Goal: Information Seeking & Learning: Understand process/instructions

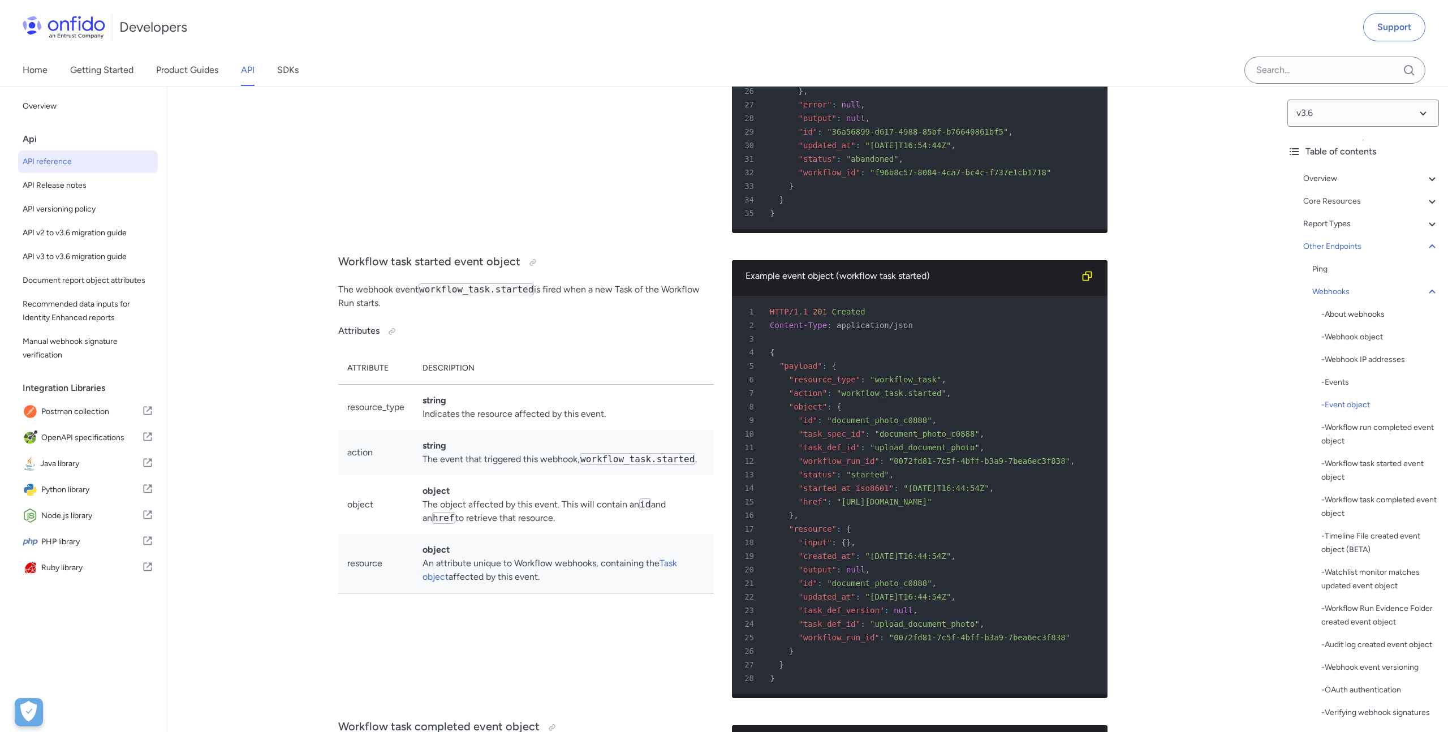
scroll to position [85246, 0]
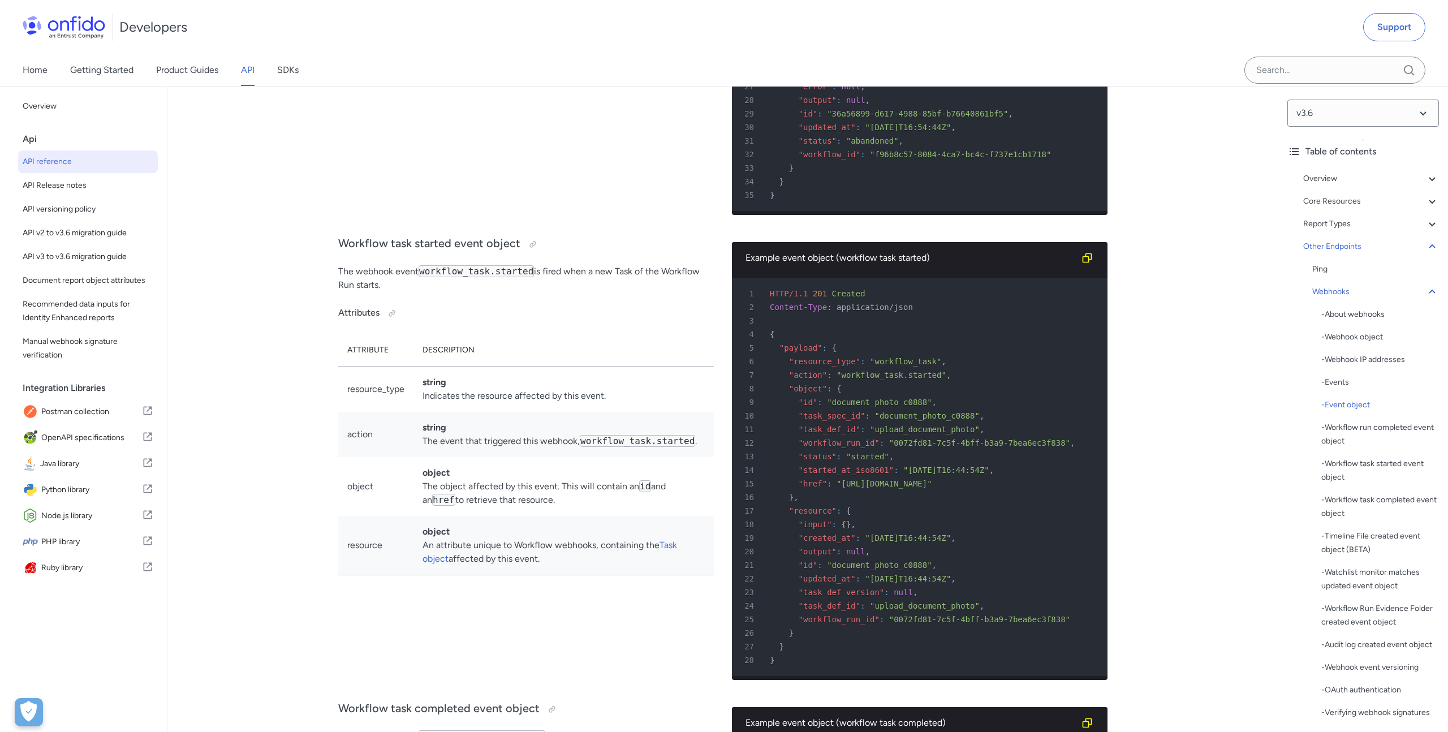
drag, startPoint x: 894, startPoint y: 399, endPoint x: 809, endPoint y: 401, distance: 84.9
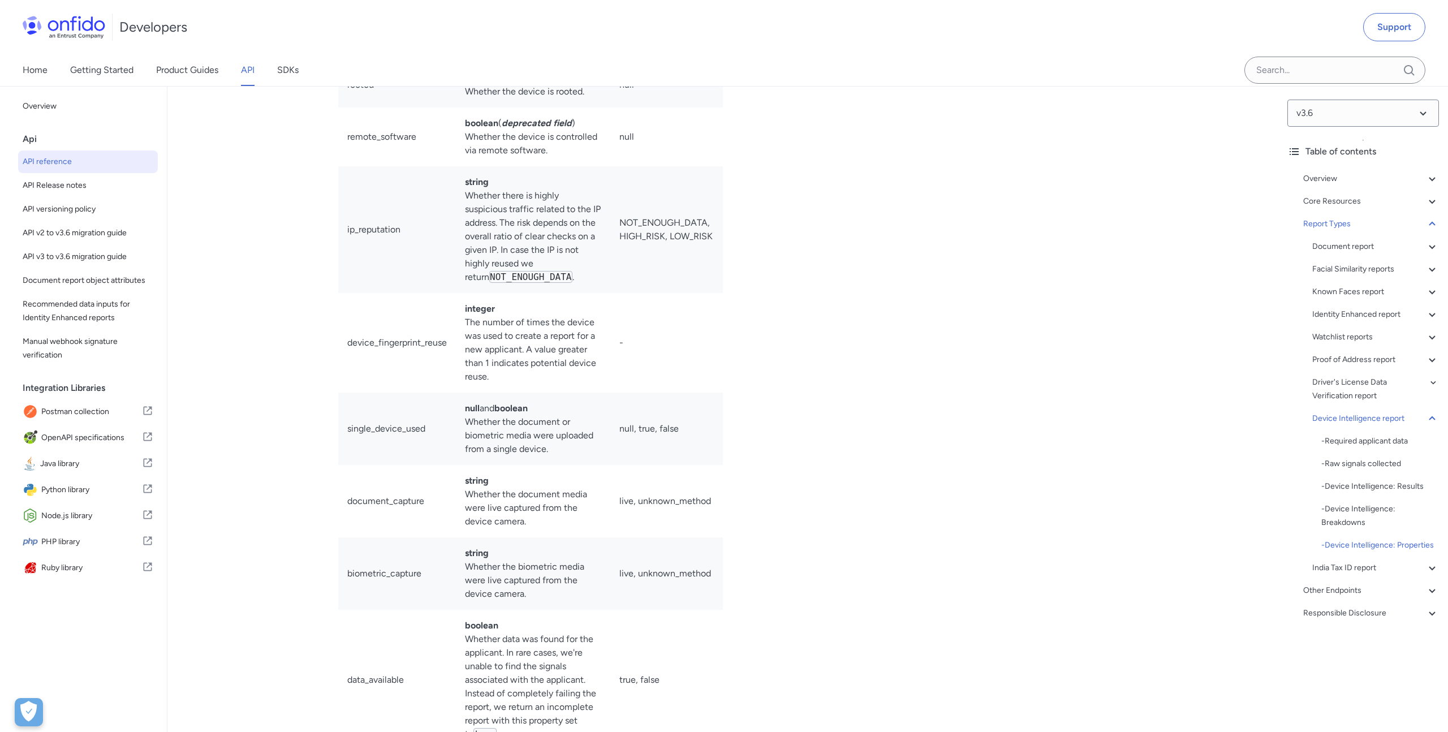
scroll to position [78661, 0]
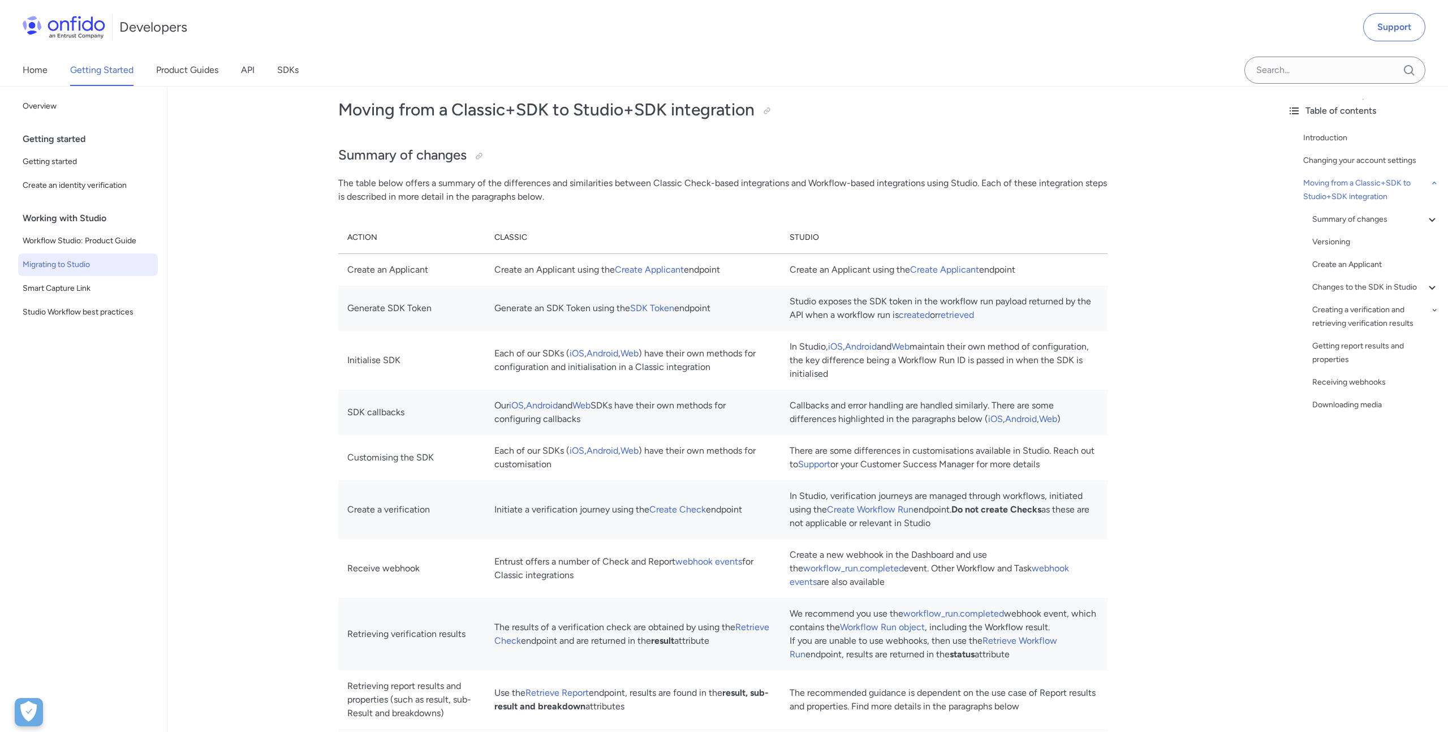
scroll to position [867, 0]
click at [925, 628] on link "Workflow Run object" at bounding box center [882, 626] width 85 height 11
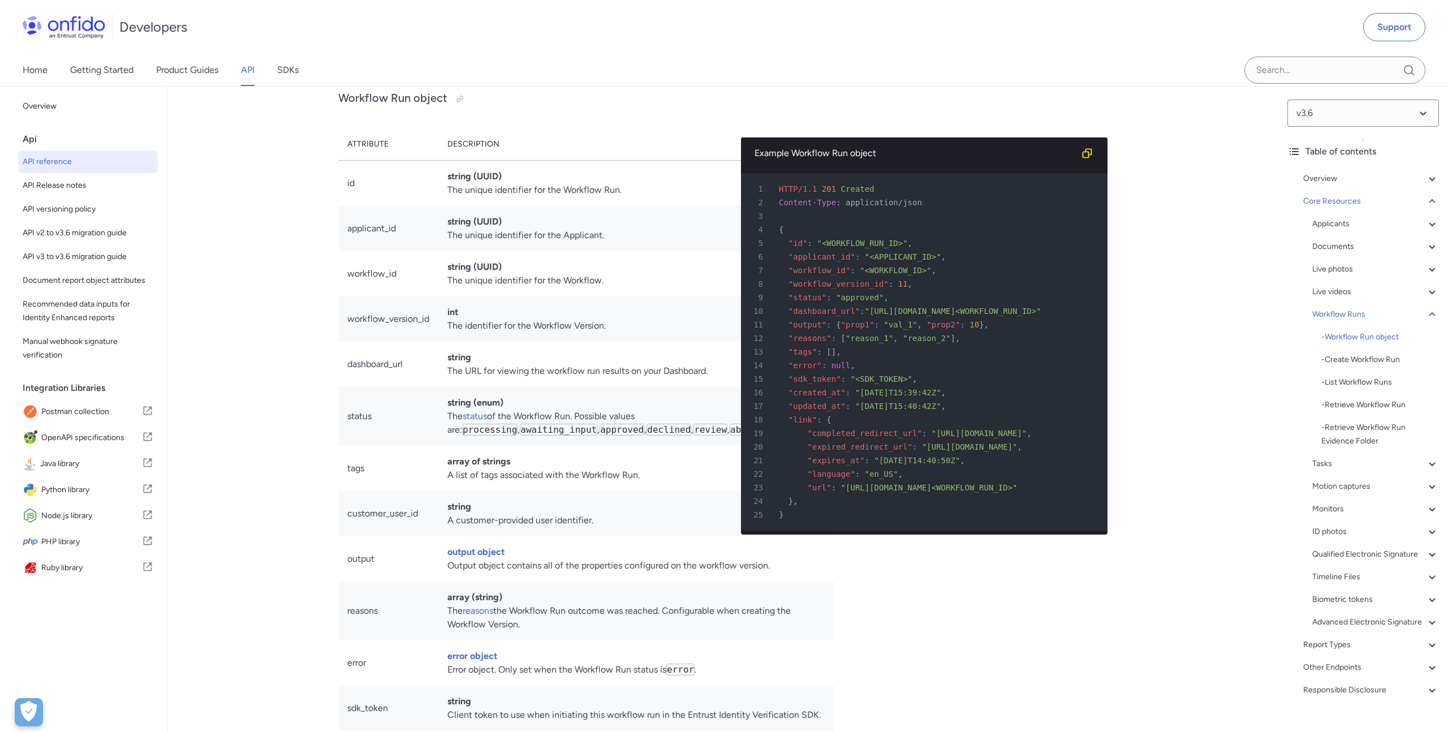
scroll to position [24172, 0]
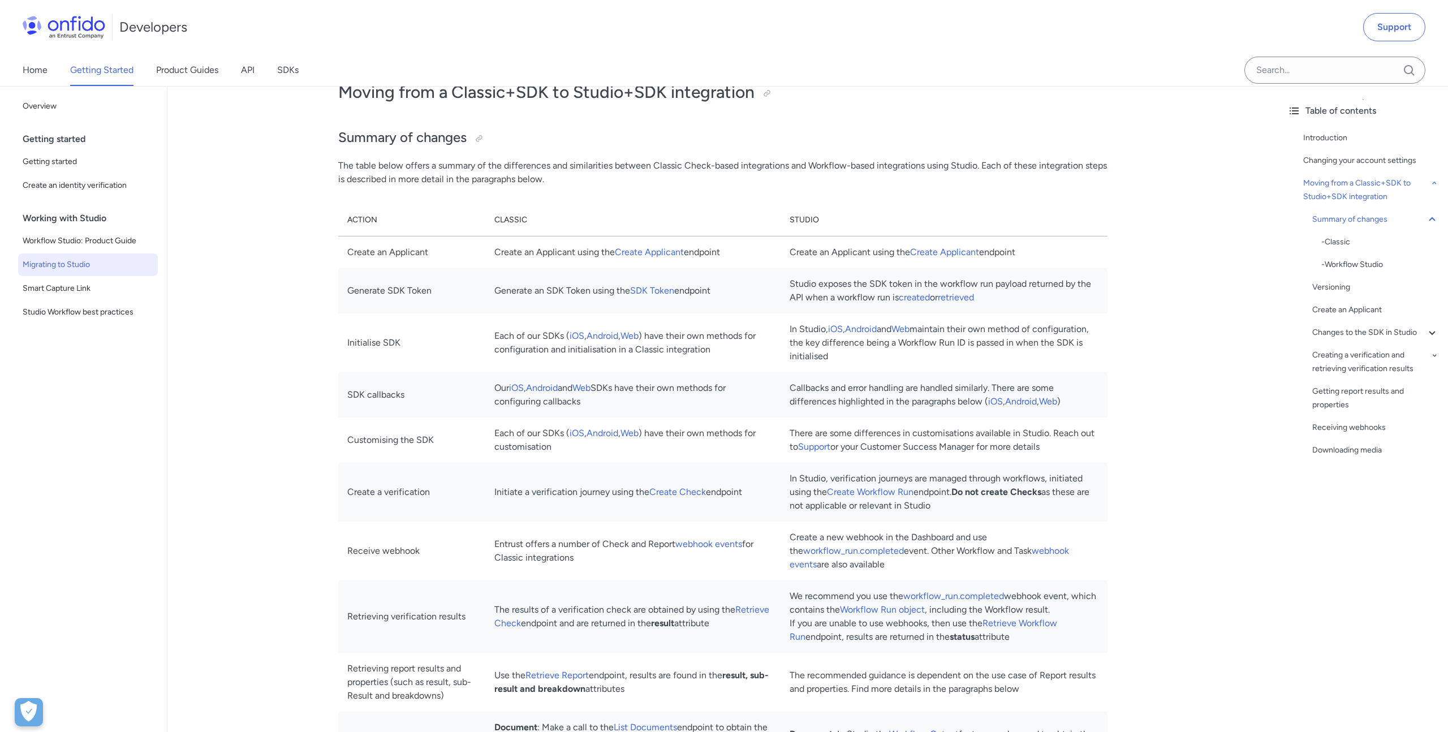
scroll to position [886, 0]
click at [939, 597] on link "workflow_run.completed" at bounding box center [954, 594] width 101 height 11
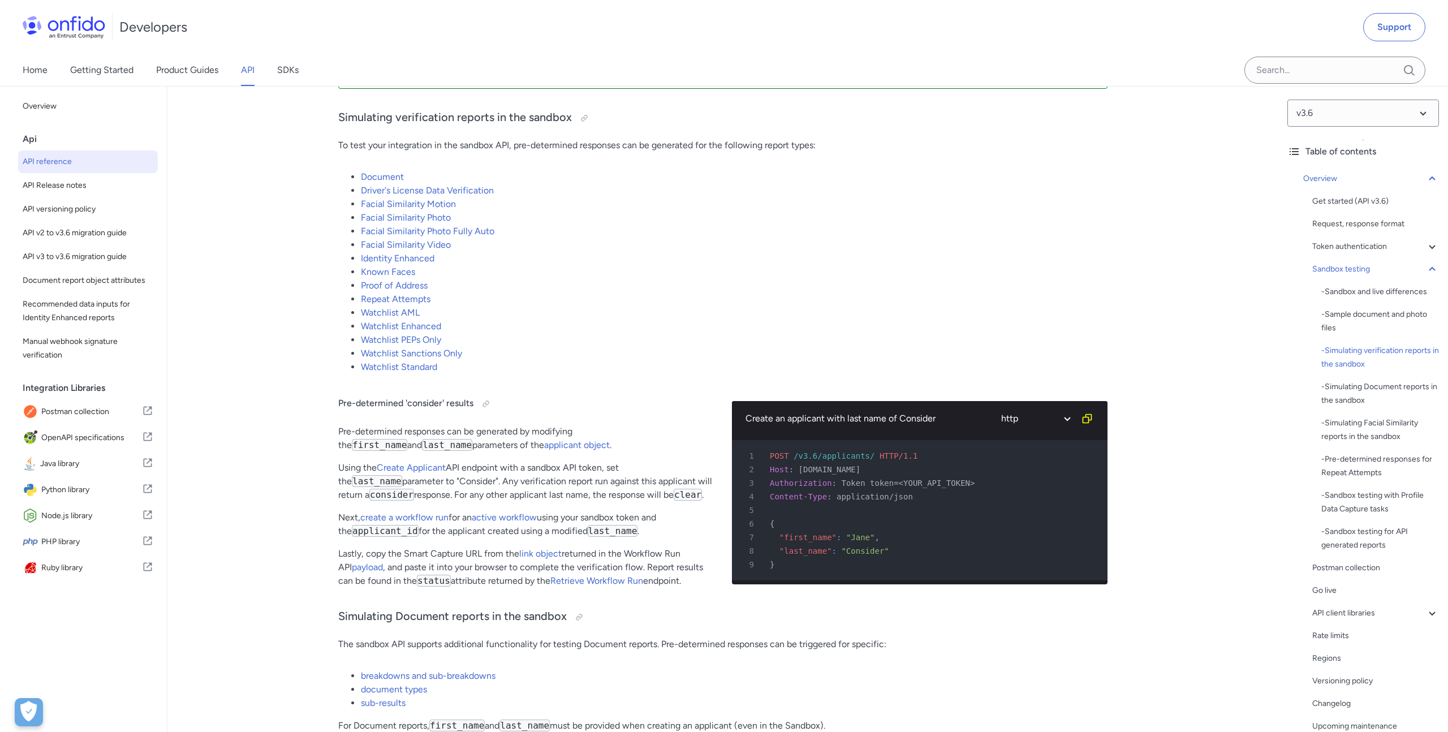
scroll to position [2069, 0]
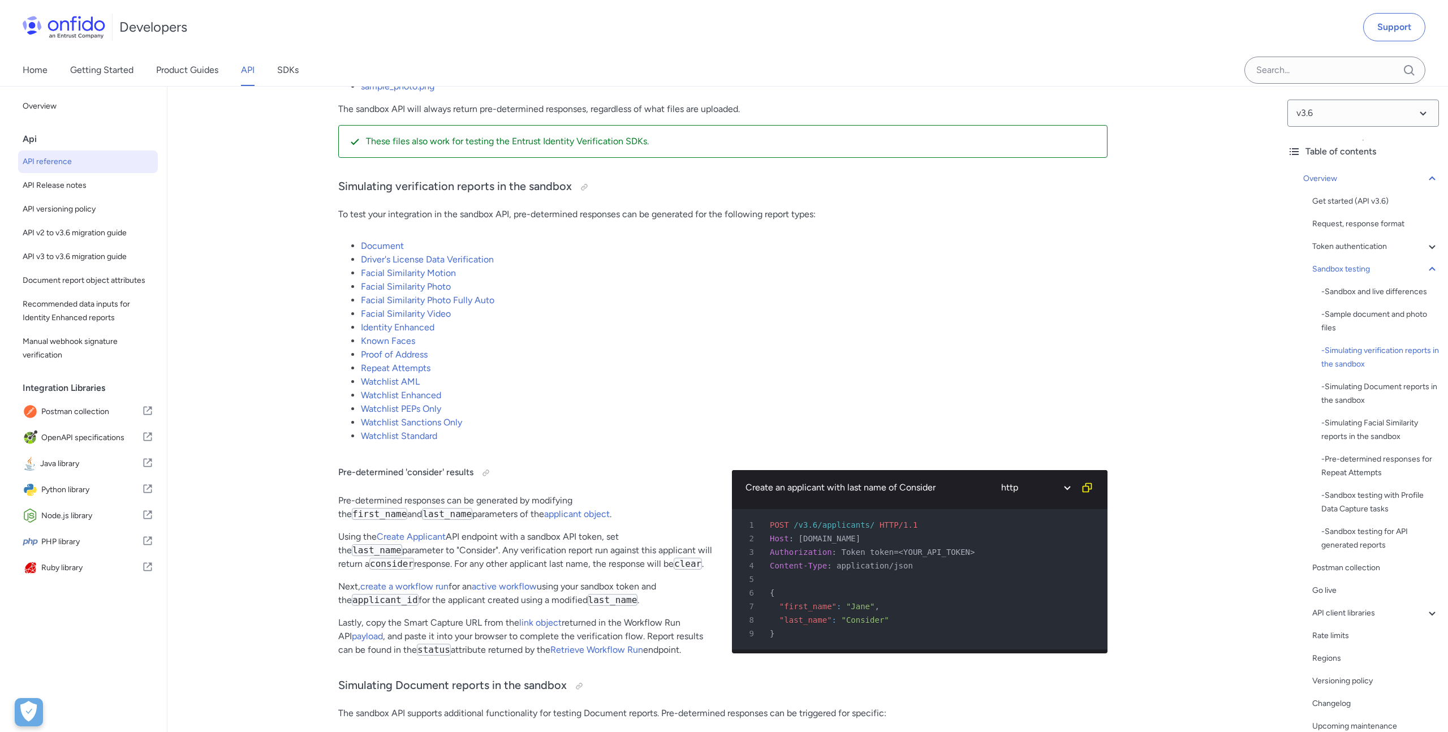
click at [385, 244] on link "Document" at bounding box center [382, 245] width 43 height 11
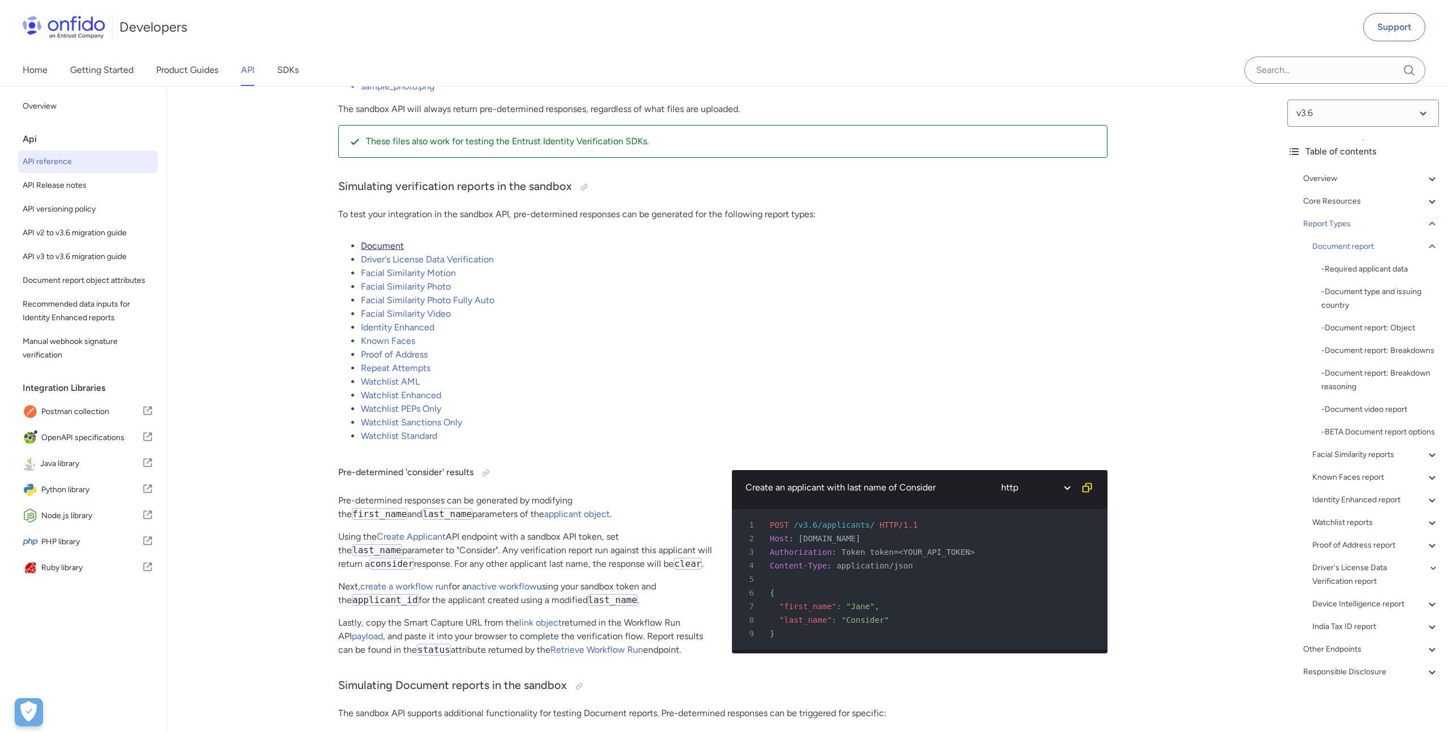
scroll to position [39196, 0]
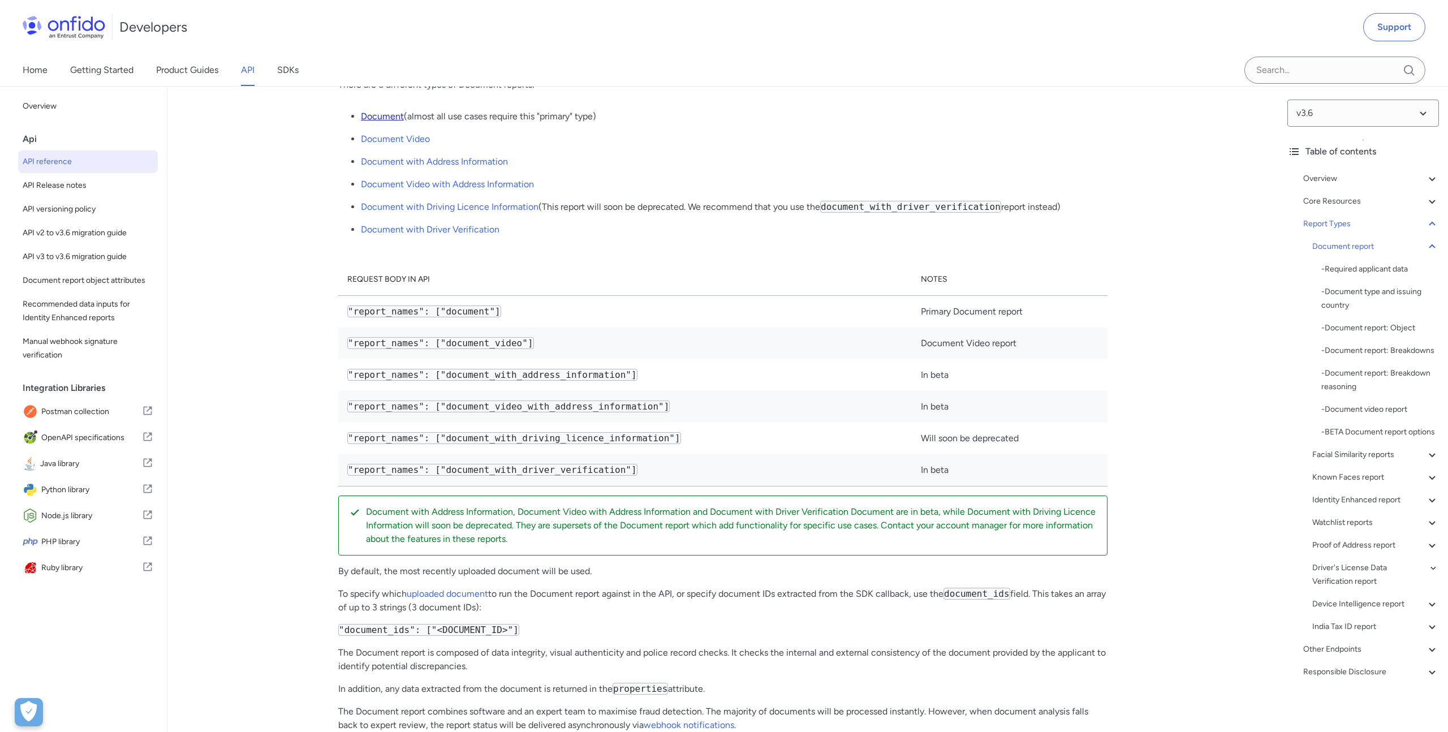
click at [393, 122] on link "Document" at bounding box center [382, 116] width 43 height 11
click at [502, 123] on p "Document (almost all use cases require this "primary" type)" at bounding box center [734, 117] width 747 height 14
click at [394, 144] on link "Document Video" at bounding box center [395, 139] width 69 height 11
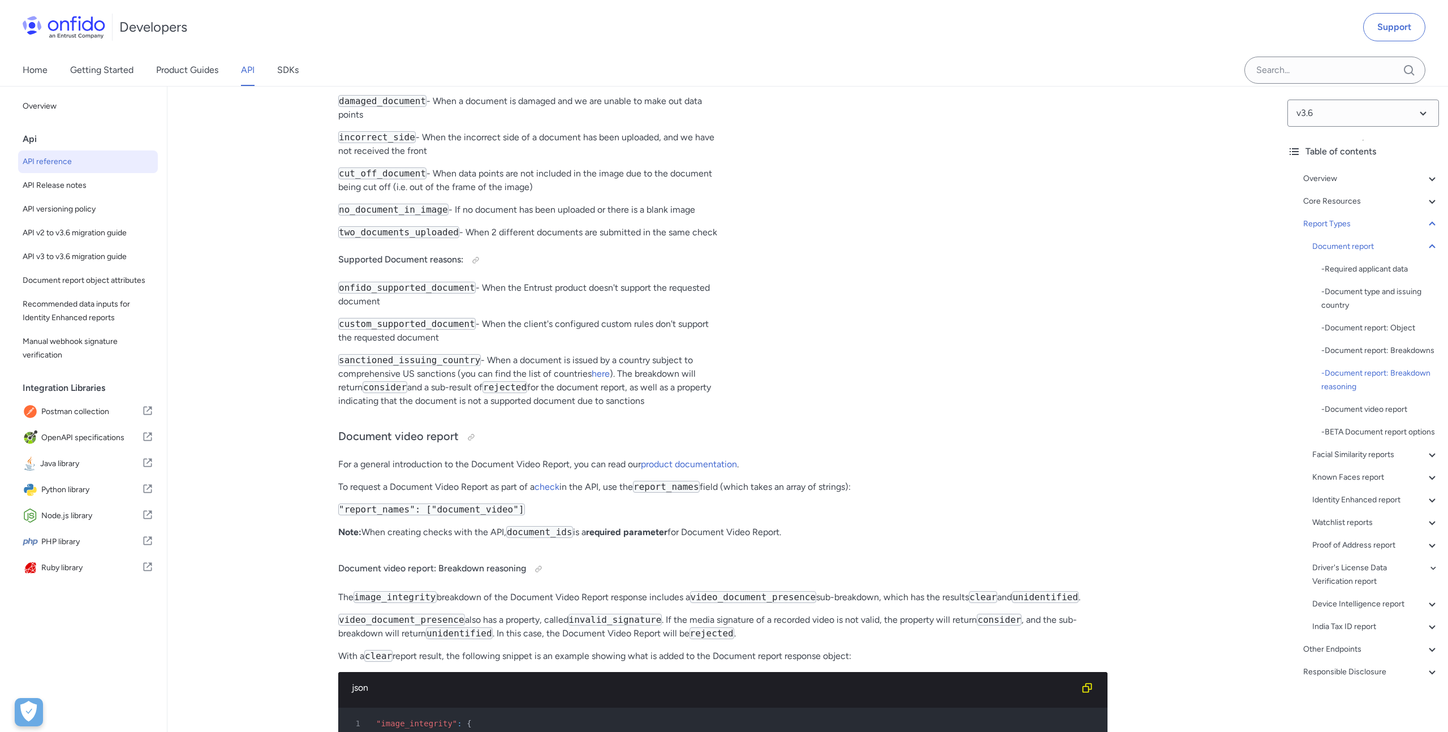
scroll to position [46619, 0]
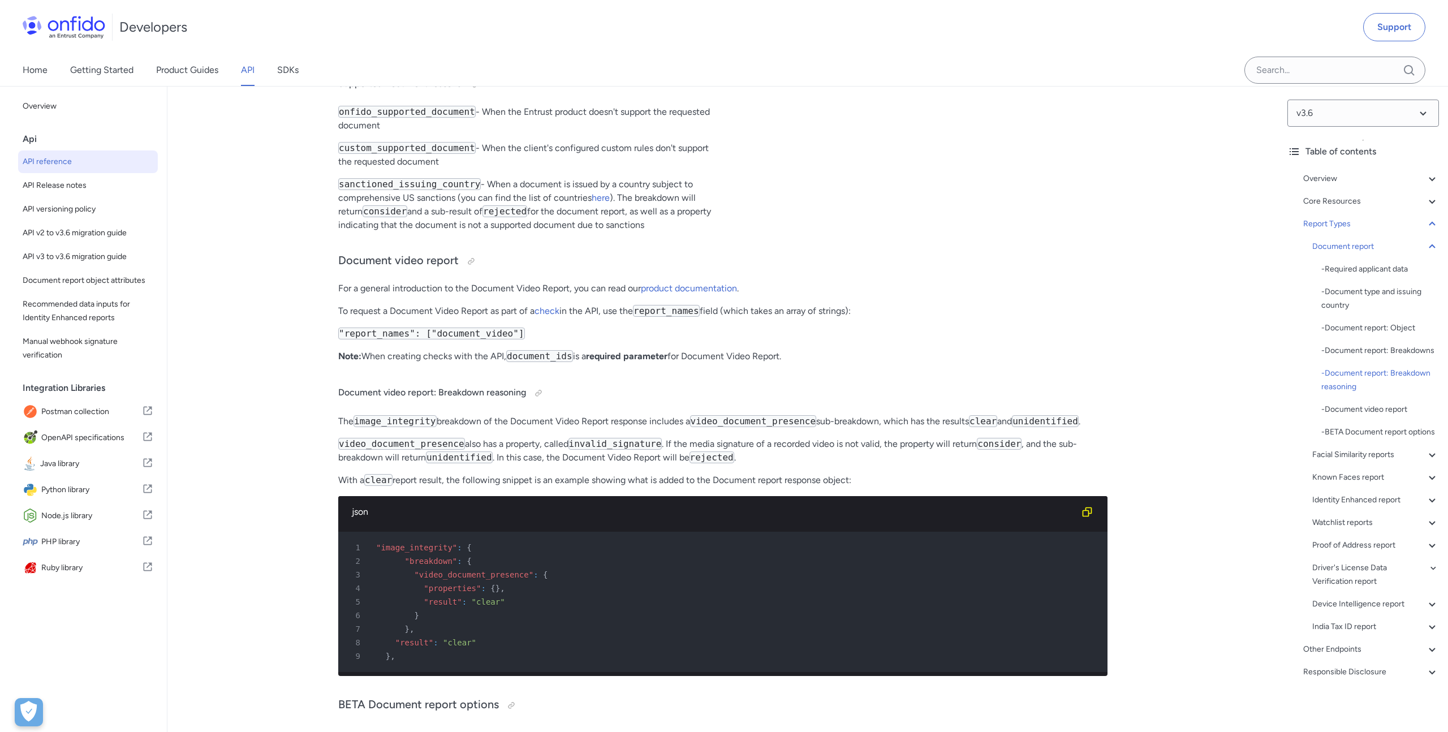
click at [582, 428] on p "The image_integrity breakdown of the Document Video Report response includes a …" at bounding box center [722, 422] width 769 height 14
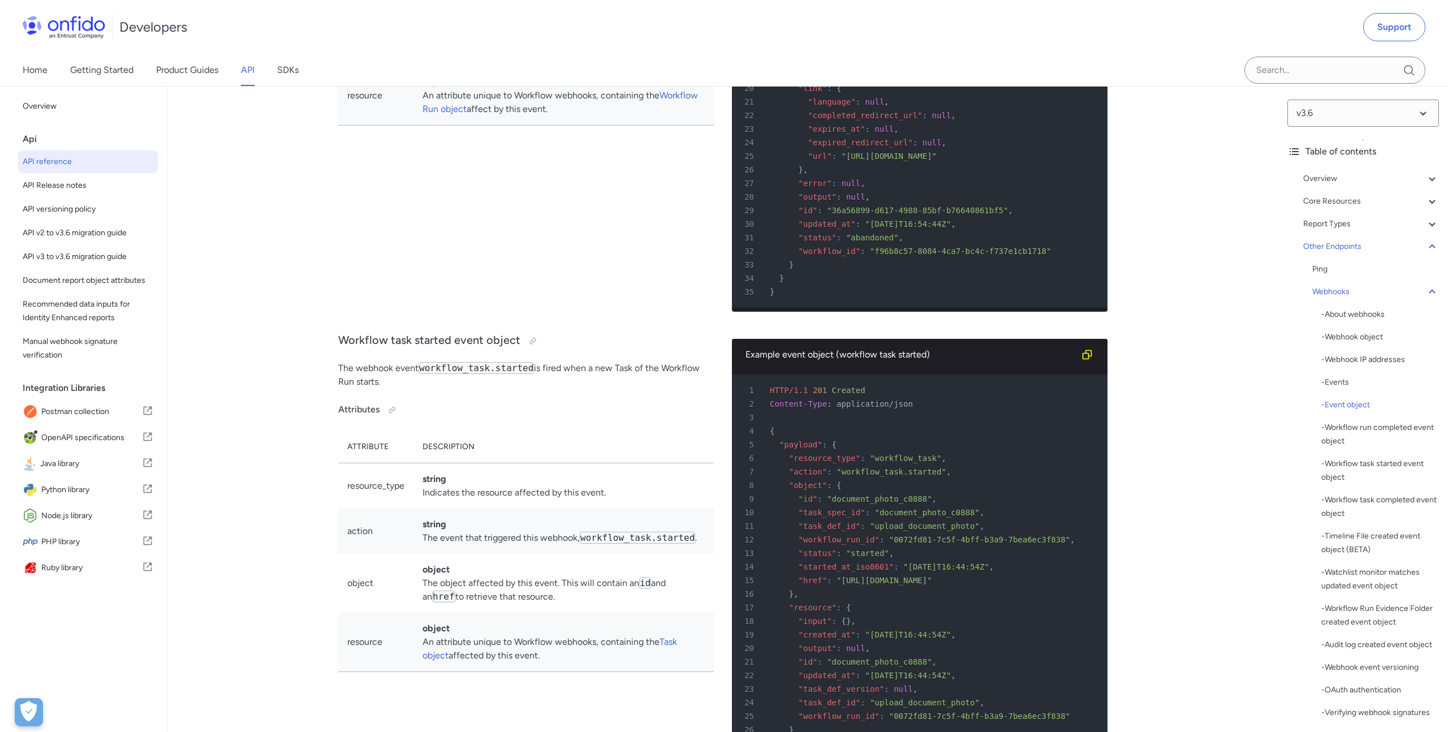
scroll to position [85152, 0]
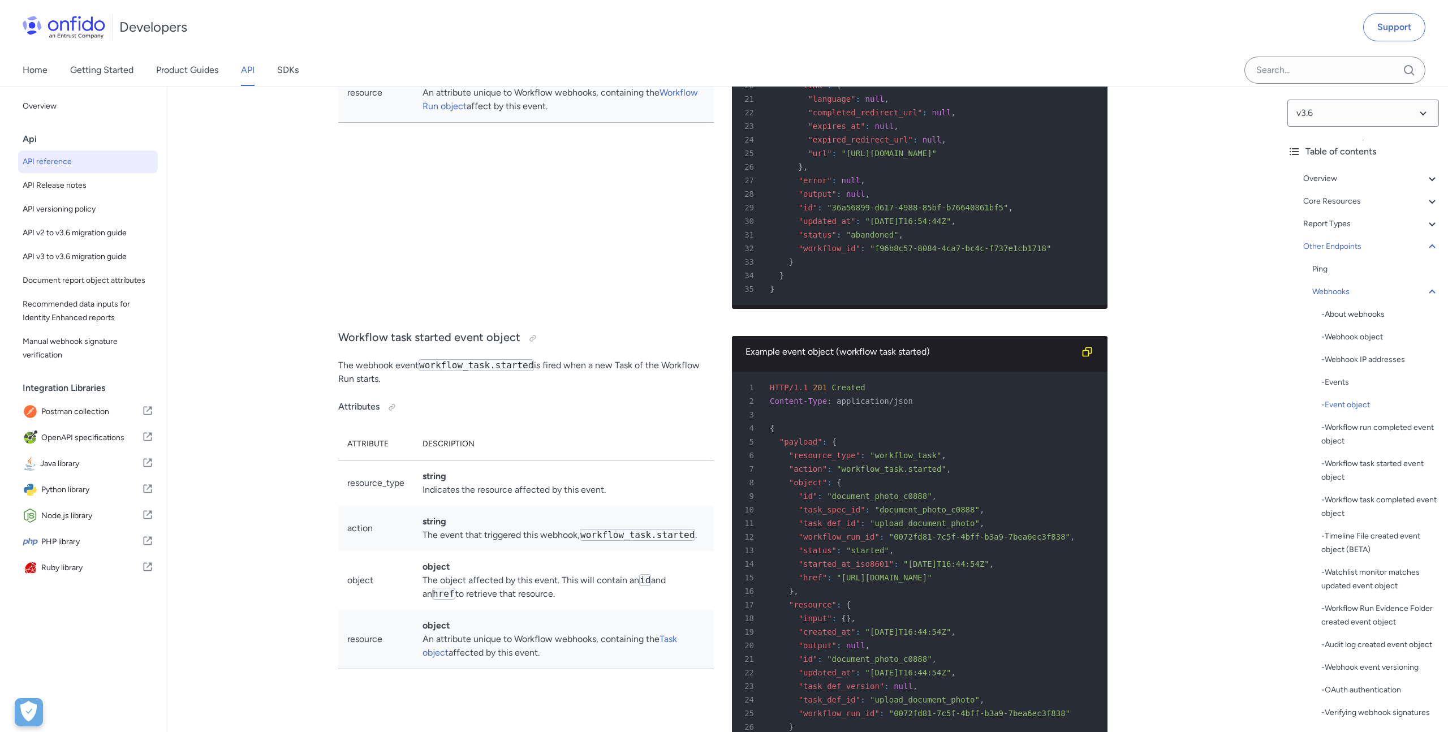
drag, startPoint x: 497, startPoint y: 575, endPoint x: 564, endPoint y: 581, distance: 67.0
click at [564, 63] on td "object The object affected by this event. This will contain an id and an href t…" at bounding box center [564, 34] width 300 height 59
click at [558, 63] on td "object The object affected by this event. This will contain an id and an href t…" at bounding box center [564, 34] width 300 height 59
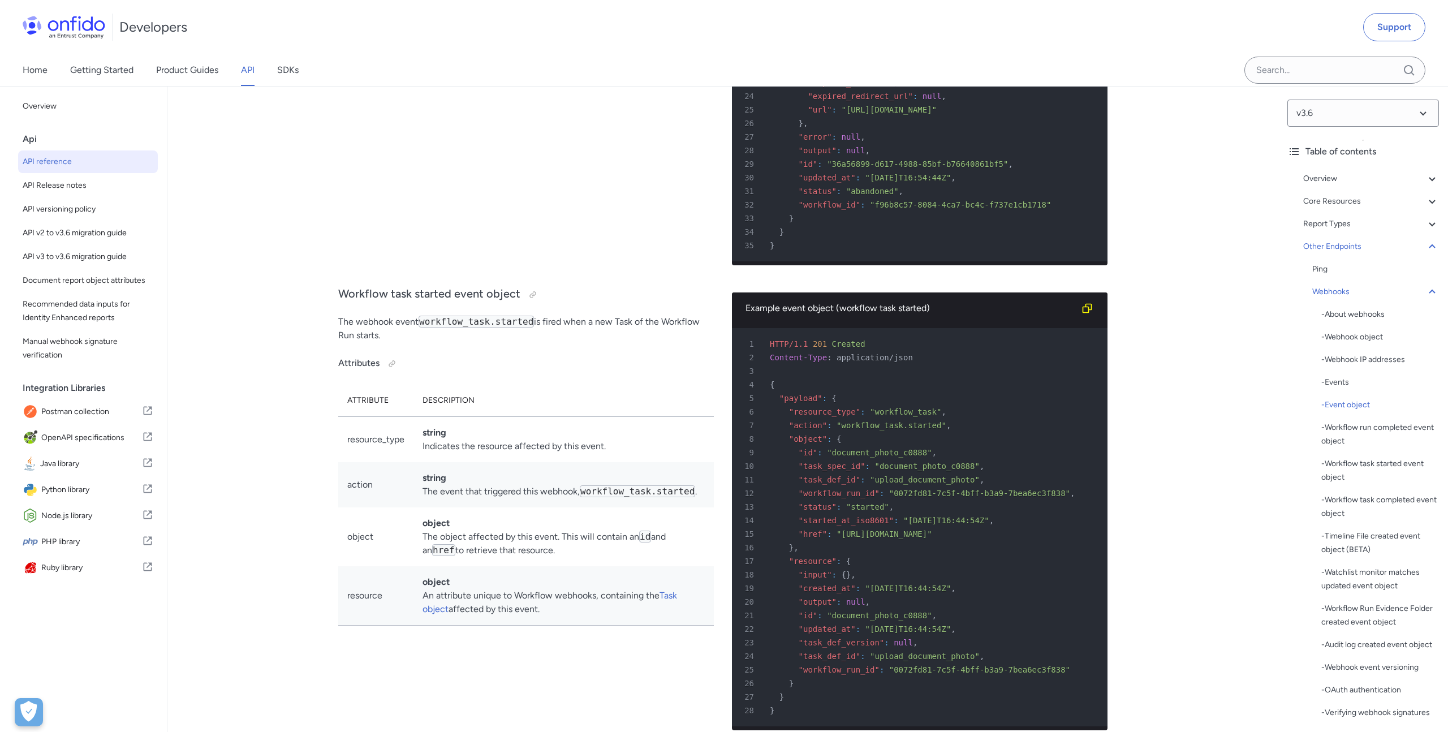
scroll to position [85202, 0]
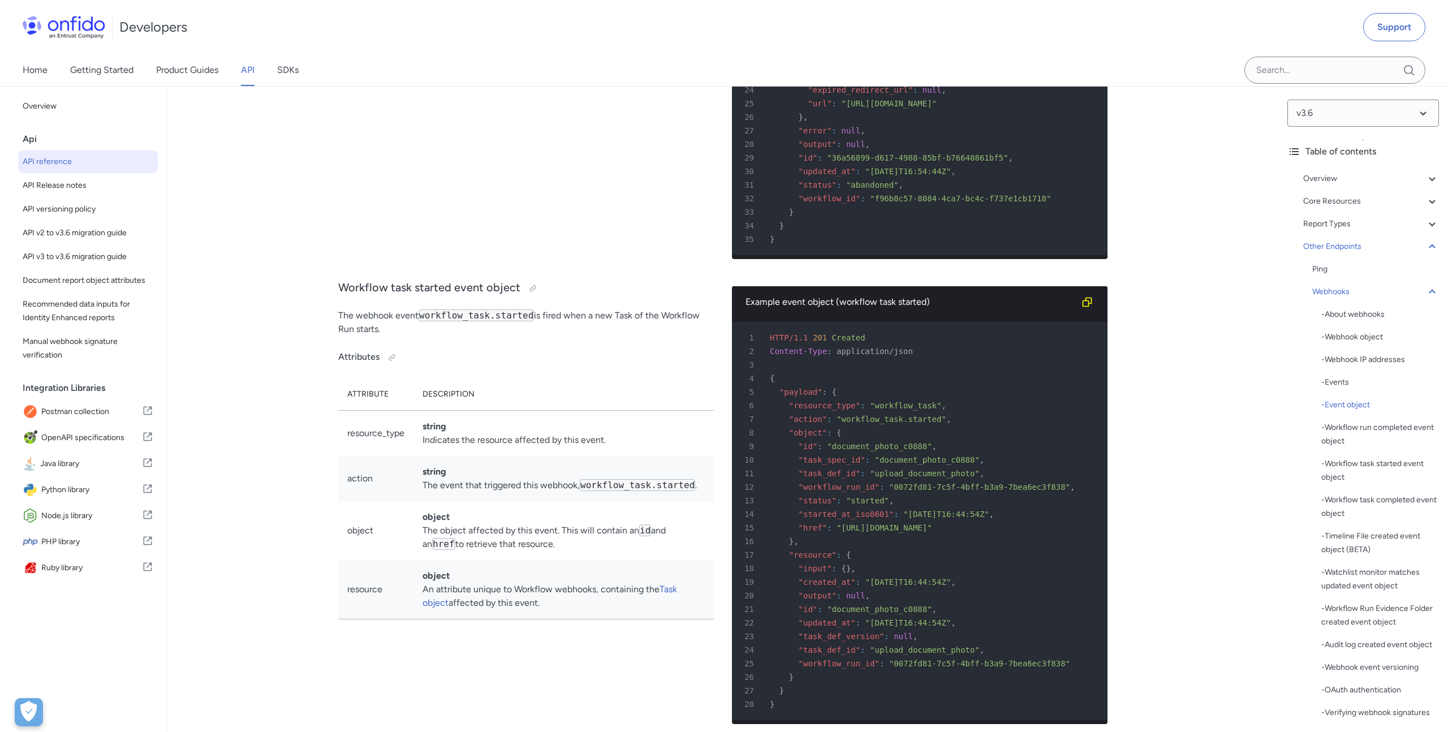
click at [493, 62] on link "Workflow Run object" at bounding box center [561, 49] width 276 height 24
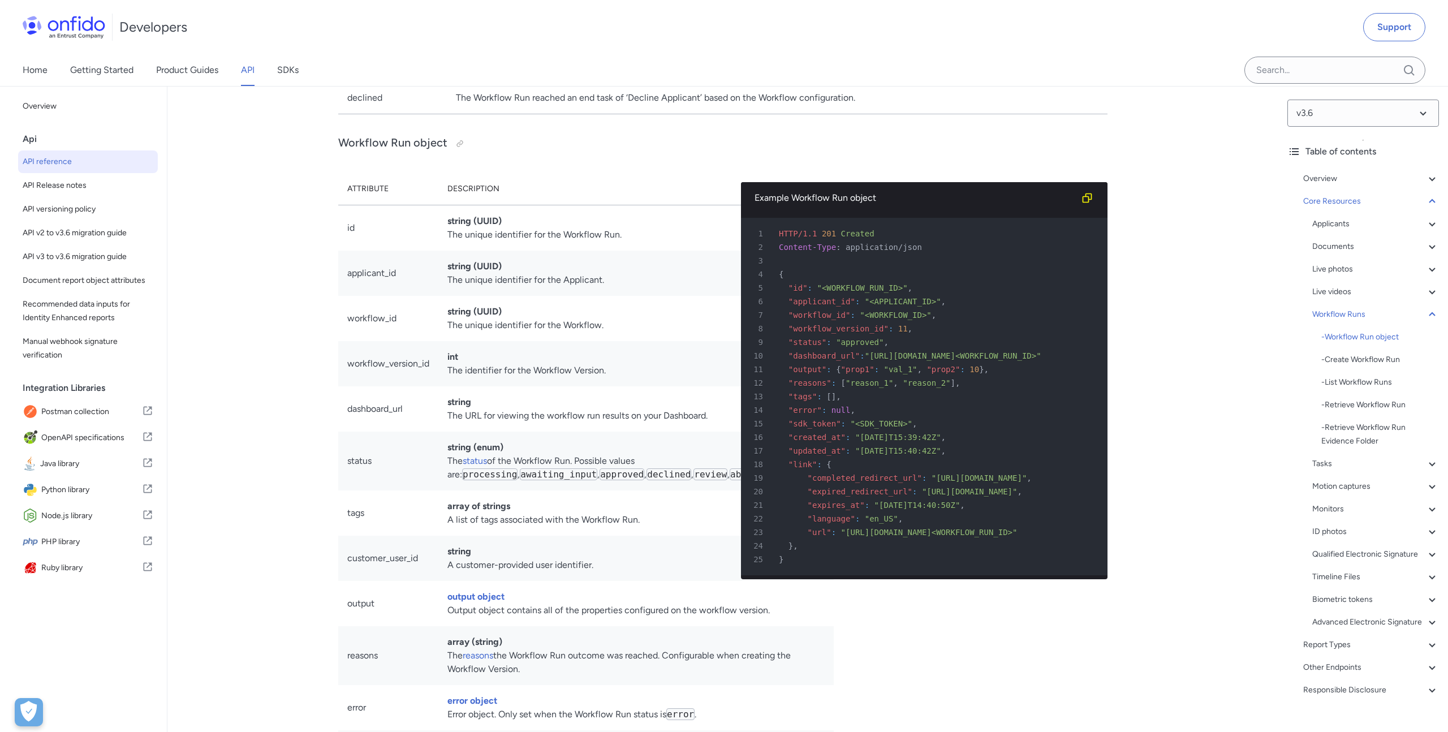
scroll to position [24124, 0]
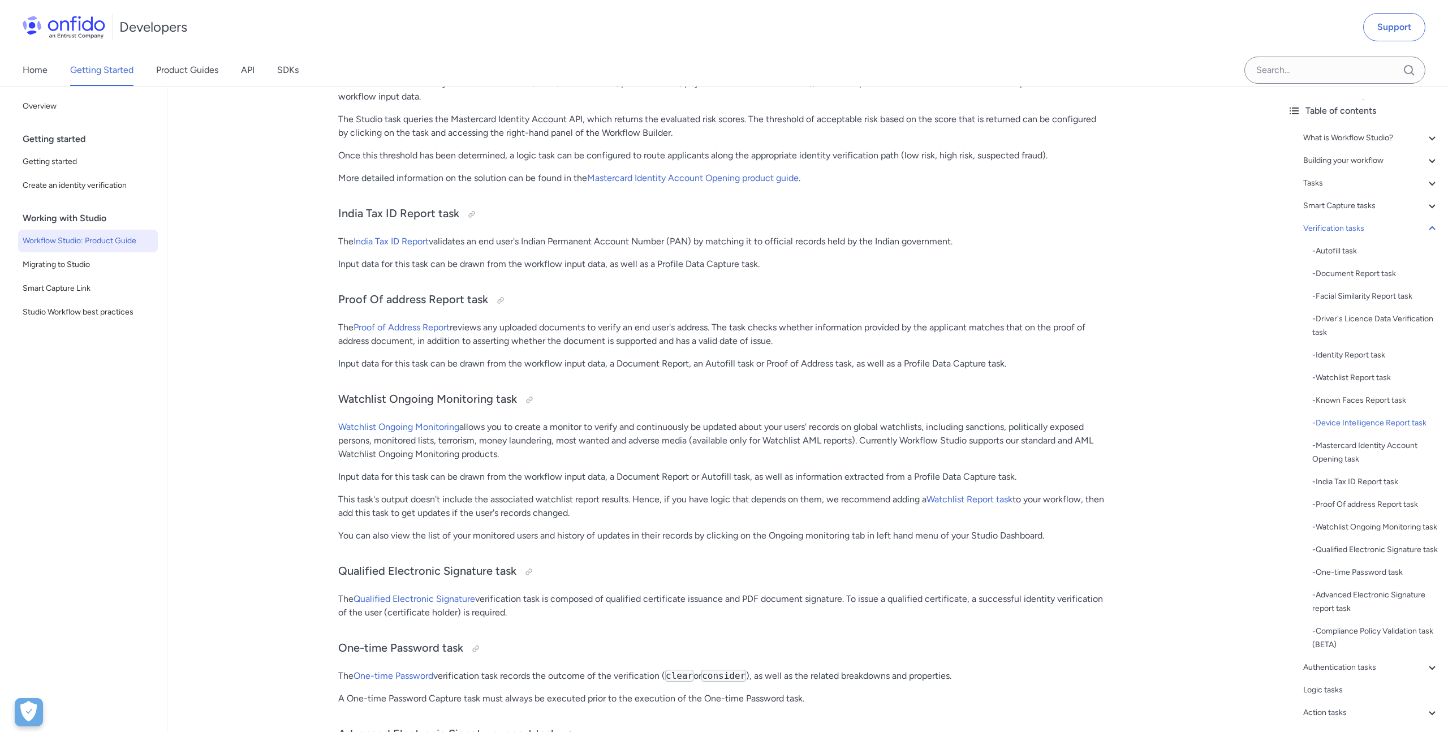
scroll to position [10933, 0]
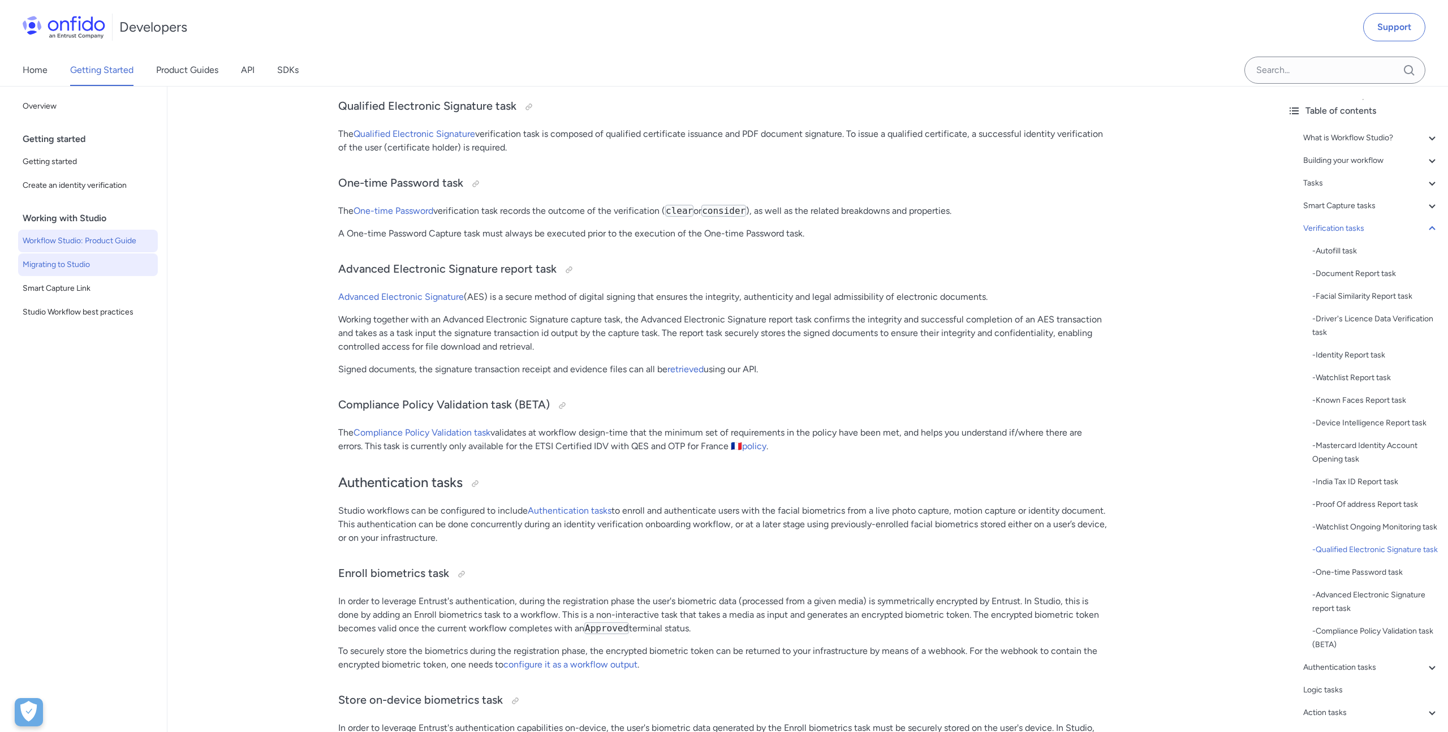
click at [119, 263] on span "Migrating to Studio" at bounding box center [88, 265] width 131 height 14
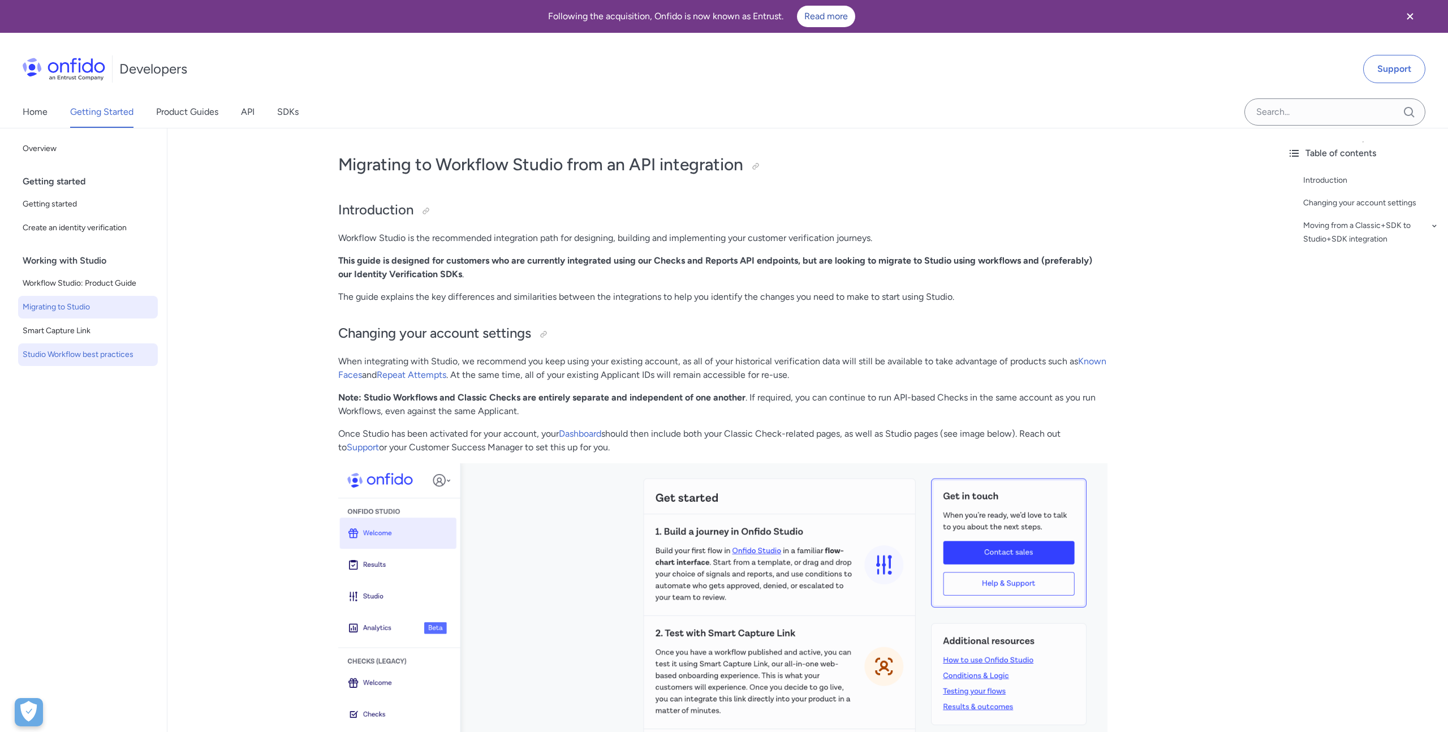
click at [97, 351] on span "Studio Workflow best practices" at bounding box center [88, 355] width 131 height 14
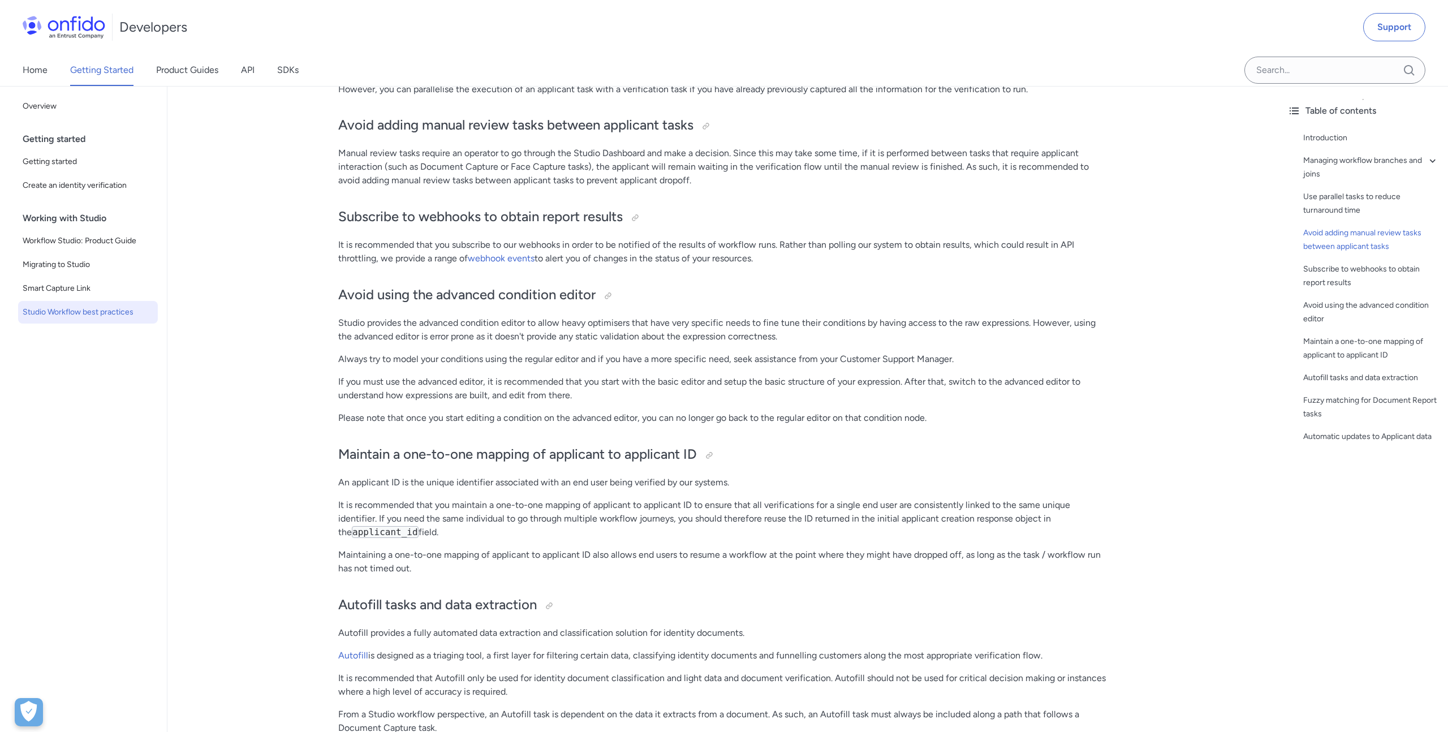
scroll to position [1421, 0]
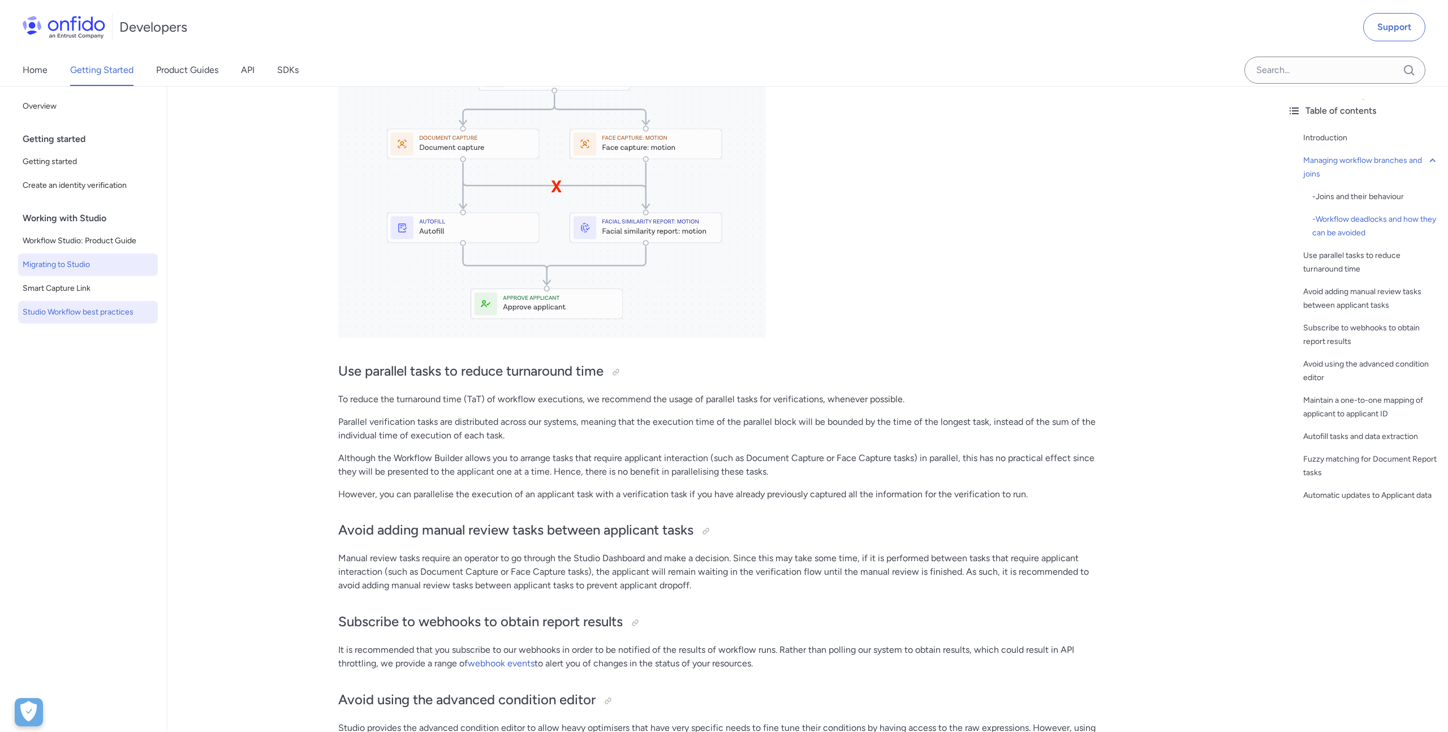
click at [110, 265] on span "Migrating to Studio" at bounding box center [88, 265] width 131 height 14
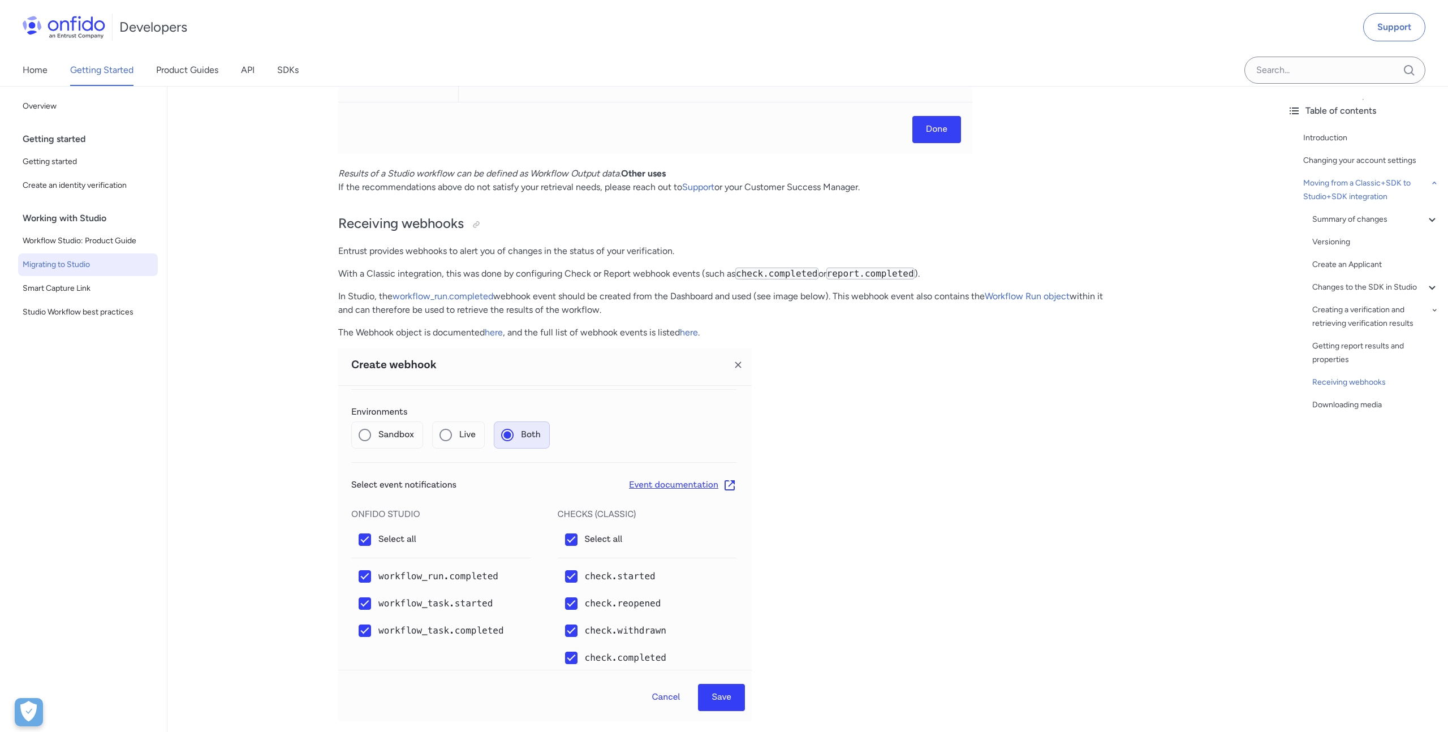
scroll to position [4257, 0]
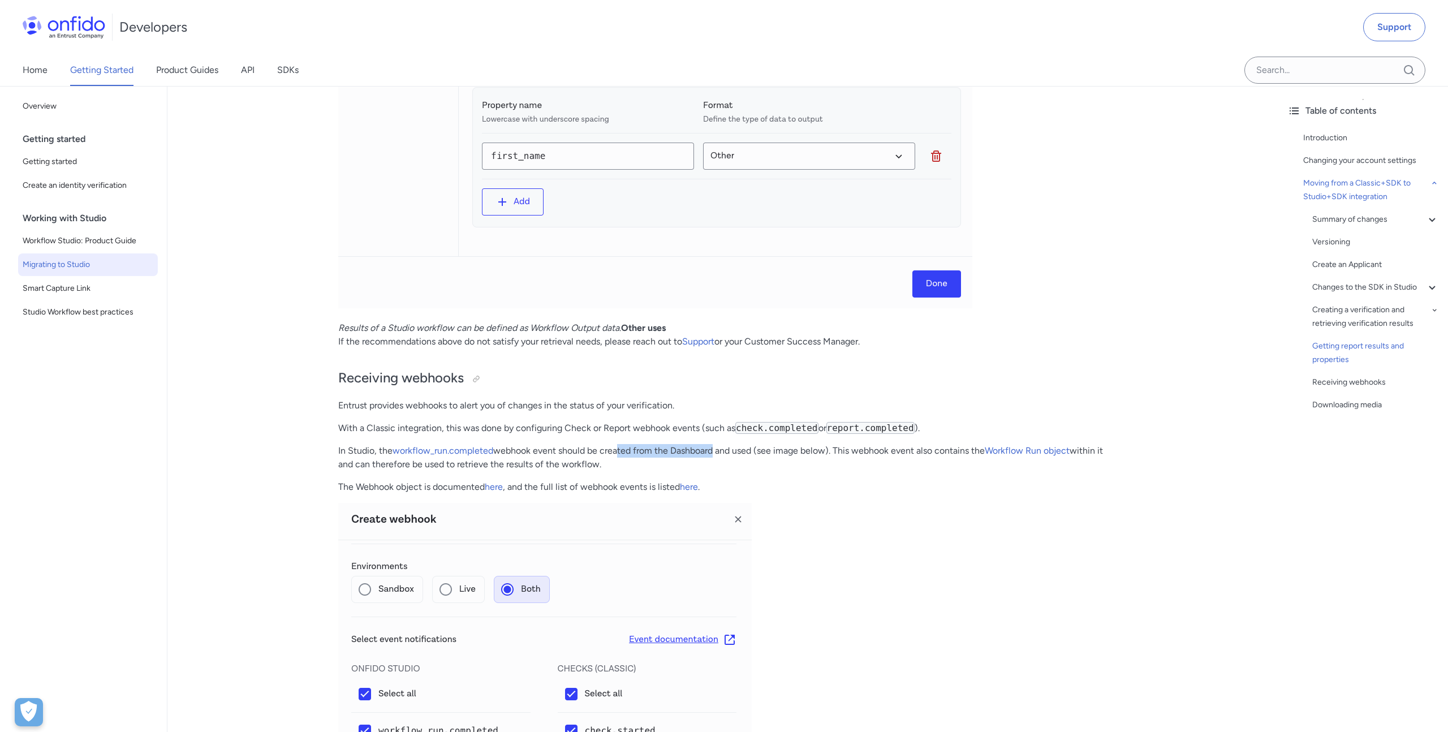
drag, startPoint x: 614, startPoint y: 454, endPoint x: 713, endPoint y: 452, distance: 99.6
click at [713, 452] on p "In Studio, the workflow_run.completed webhook event should be created from the …" at bounding box center [722, 457] width 769 height 27
drag, startPoint x: 780, startPoint y: 450, endPoint x: 824, endPoint y: 450, distance: 44.7
click at [824, 450] on p "In Studio, the workflow_run.completed webhook event should be created from the …" at bounding box center [722, 457] width 769 height 27
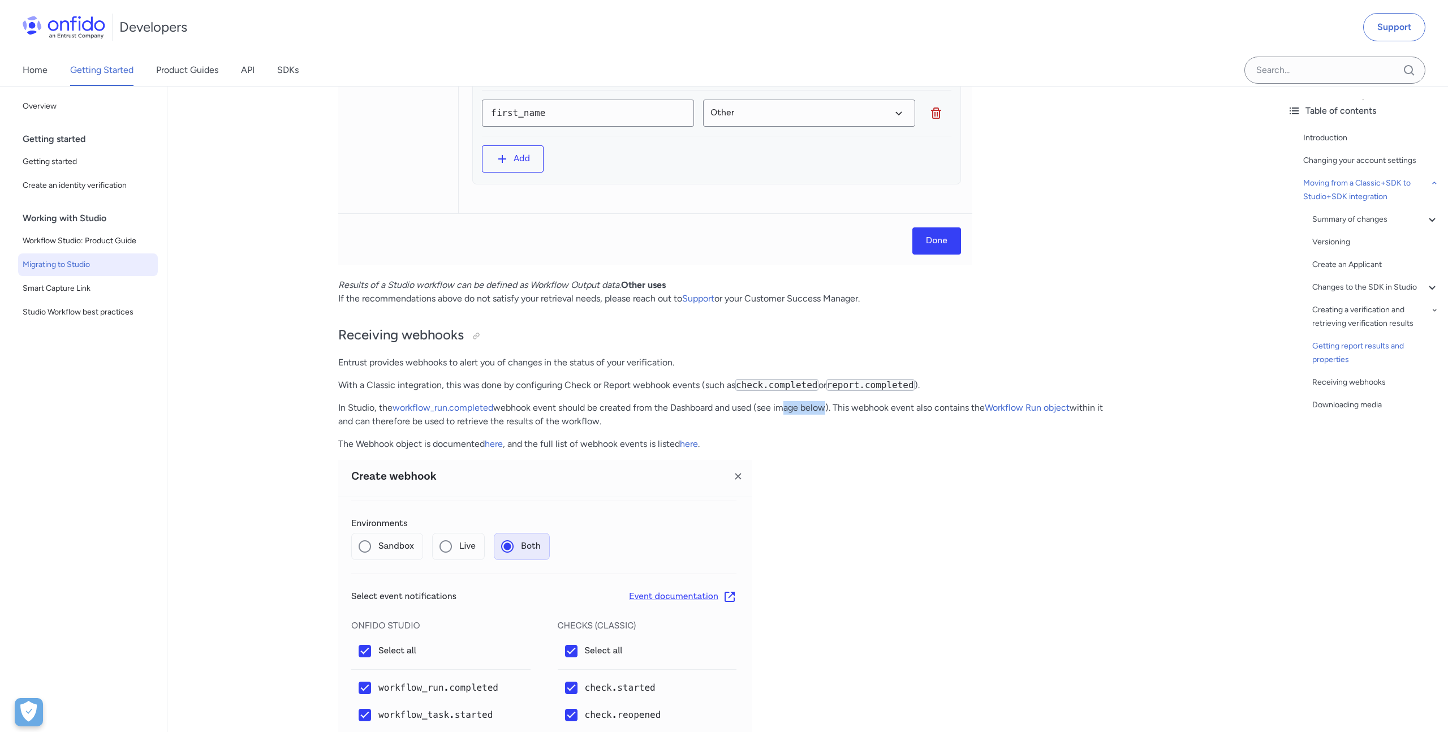
scroll to position [4307, 0]
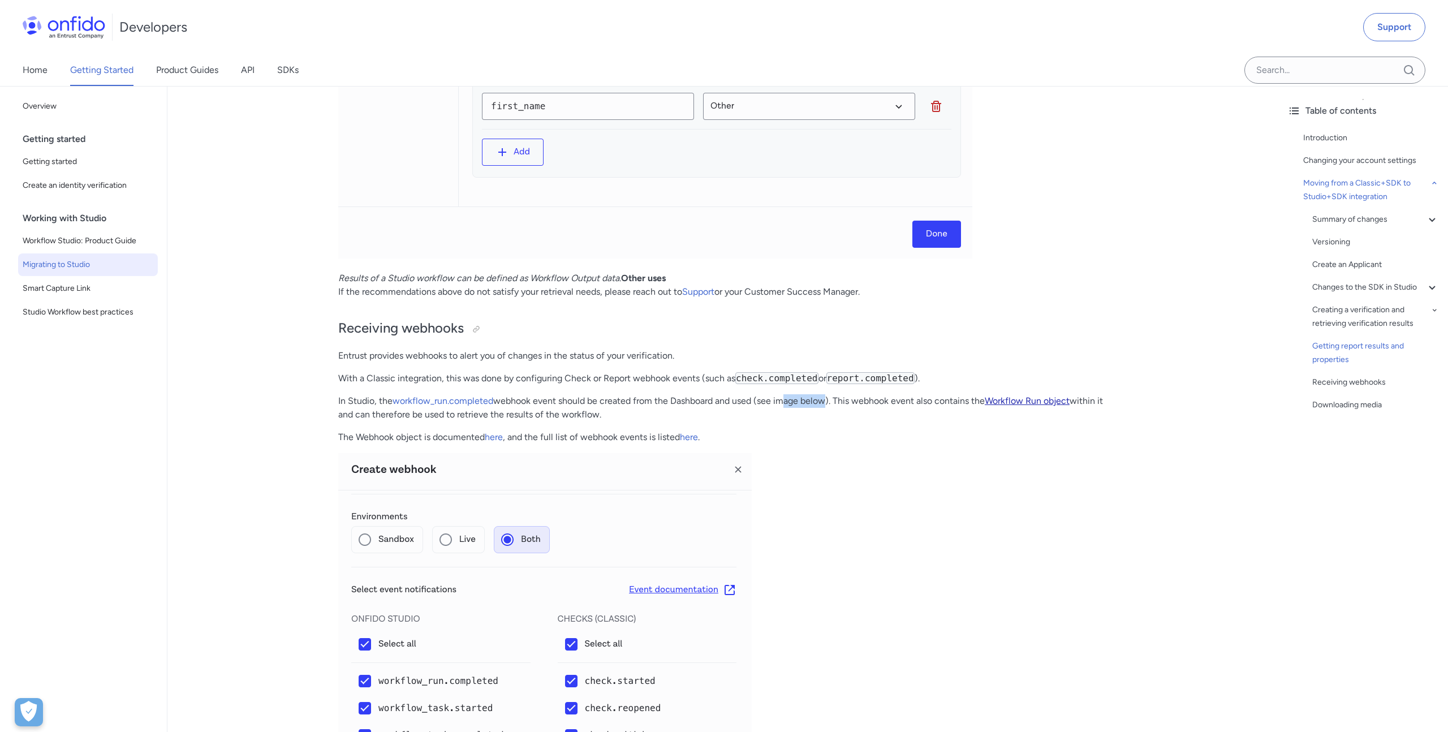
click at [1019, 403] on link "Workflow Run object" at bounding box center [1027, 401] width 85 height 11
